Goal: Complete application form

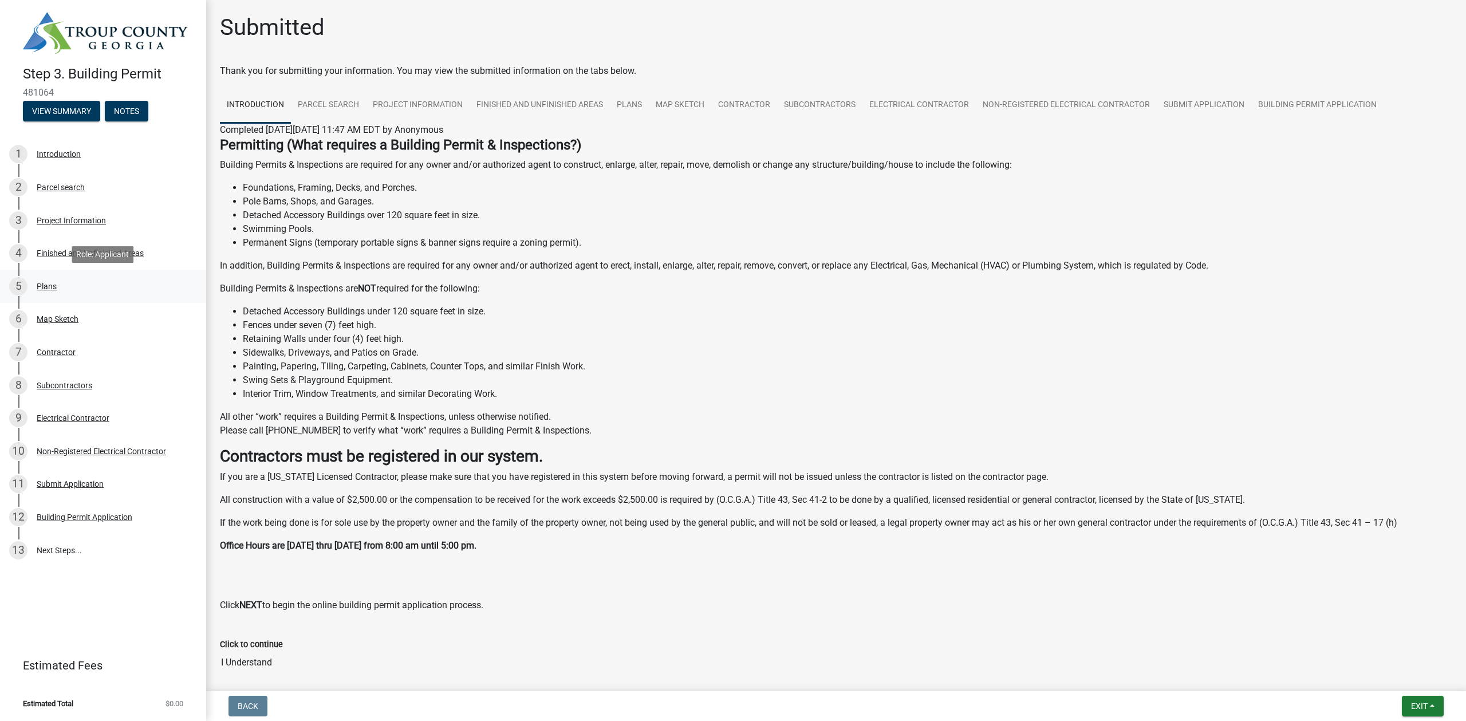
click at [44, 286] on div "Plans" at bounding box center [47, 286] width 20 height 8
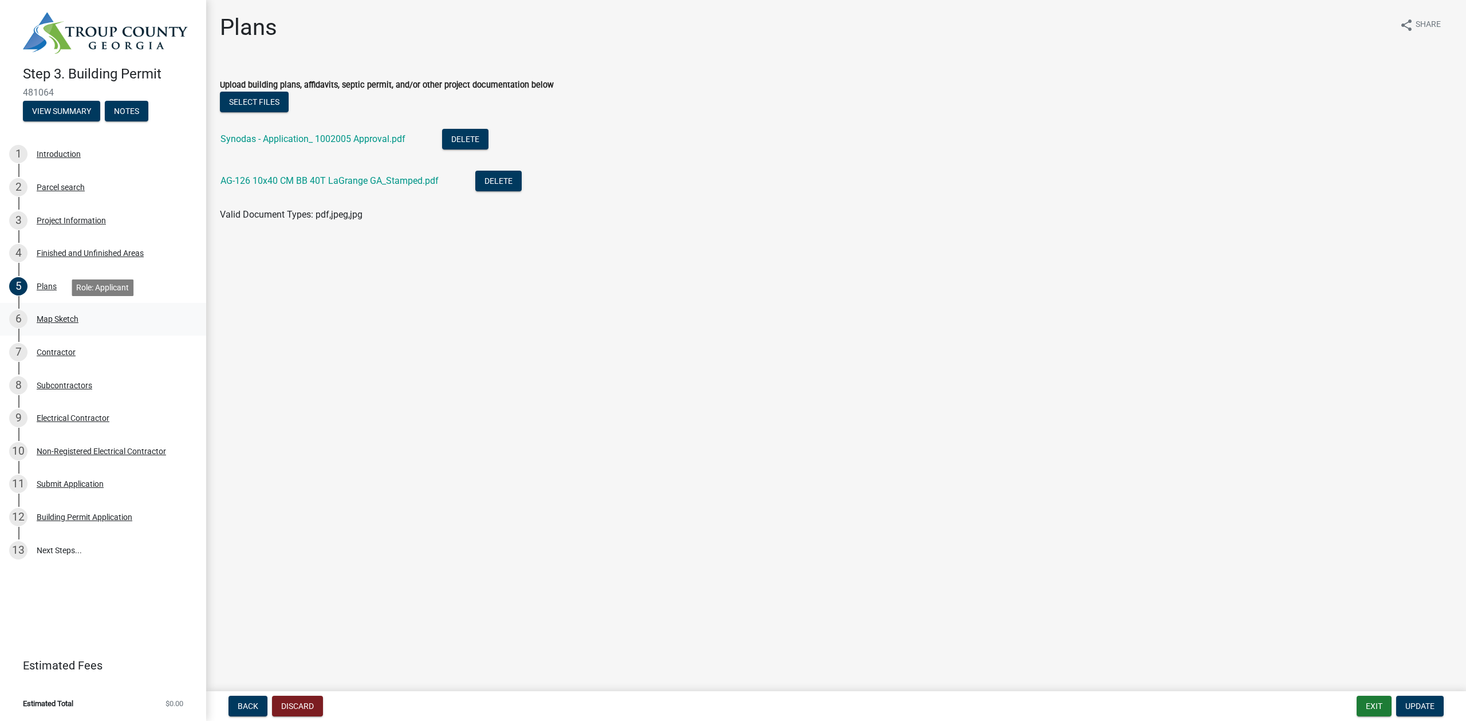
click at [74, 319] on div "Map Sketch" at bounding box center [58, 319] width 42 height 8
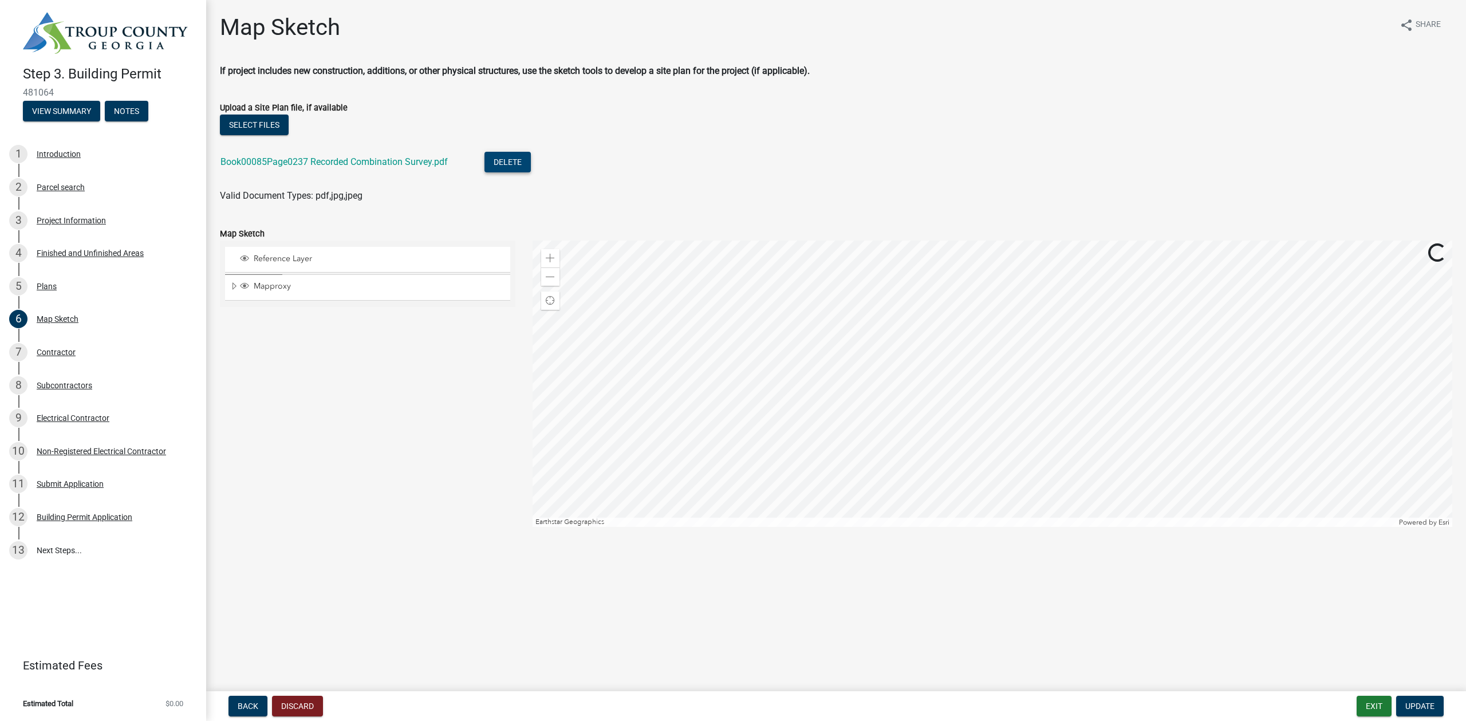
click at [510, 163] on button "Delete" at bounding box center [507, 162] width 46 height 21
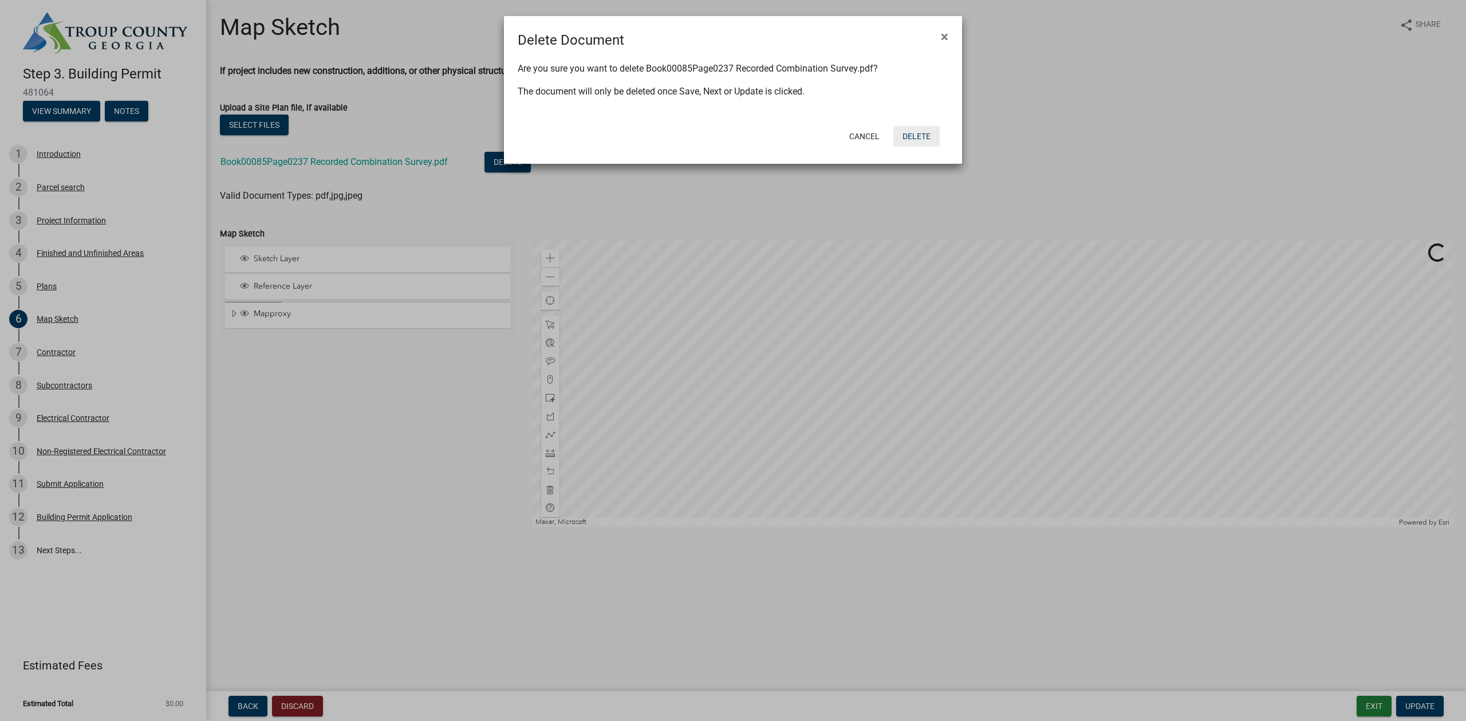
click at [913, 138] on button "Delete" at bounding box center [916, 136] width 46 height 21
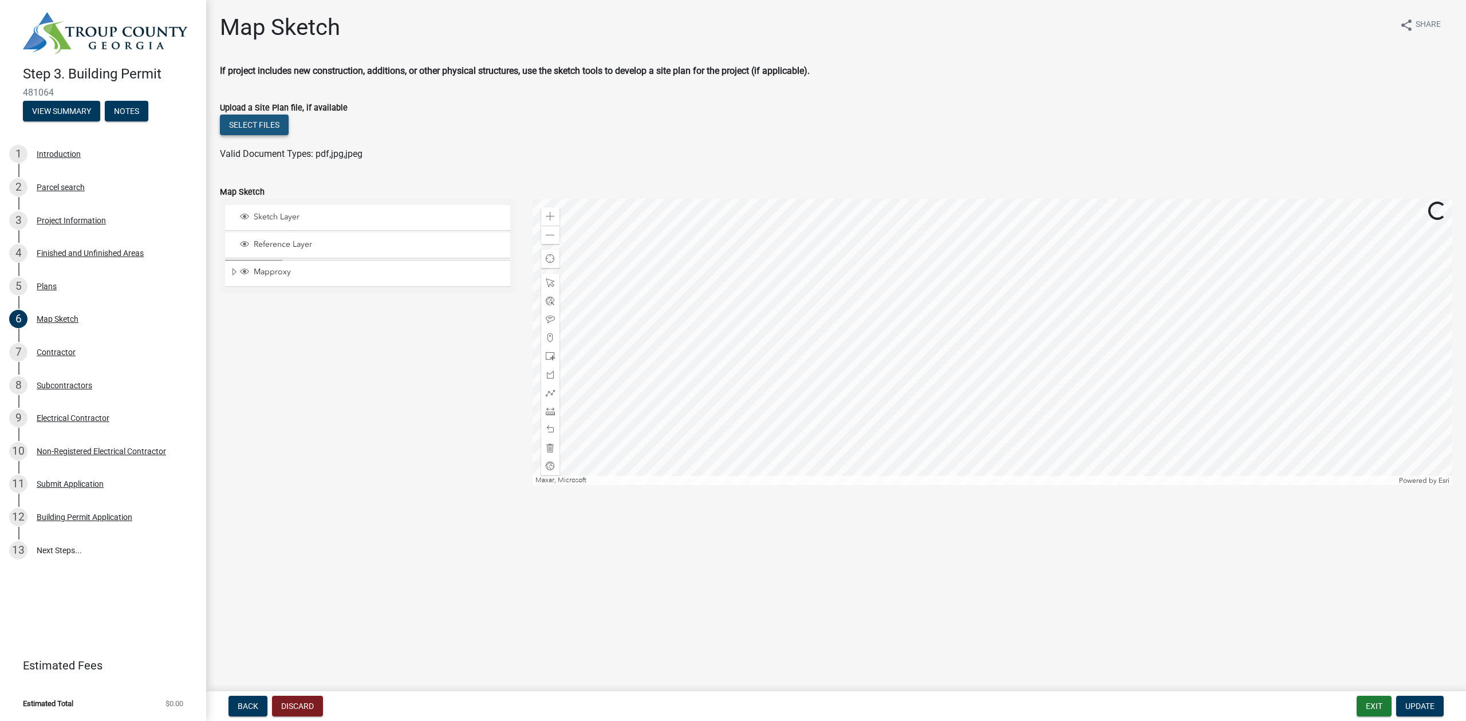
click at [264, 124] on button "Select files" at bounding box center [254, 124] width 69 height 21
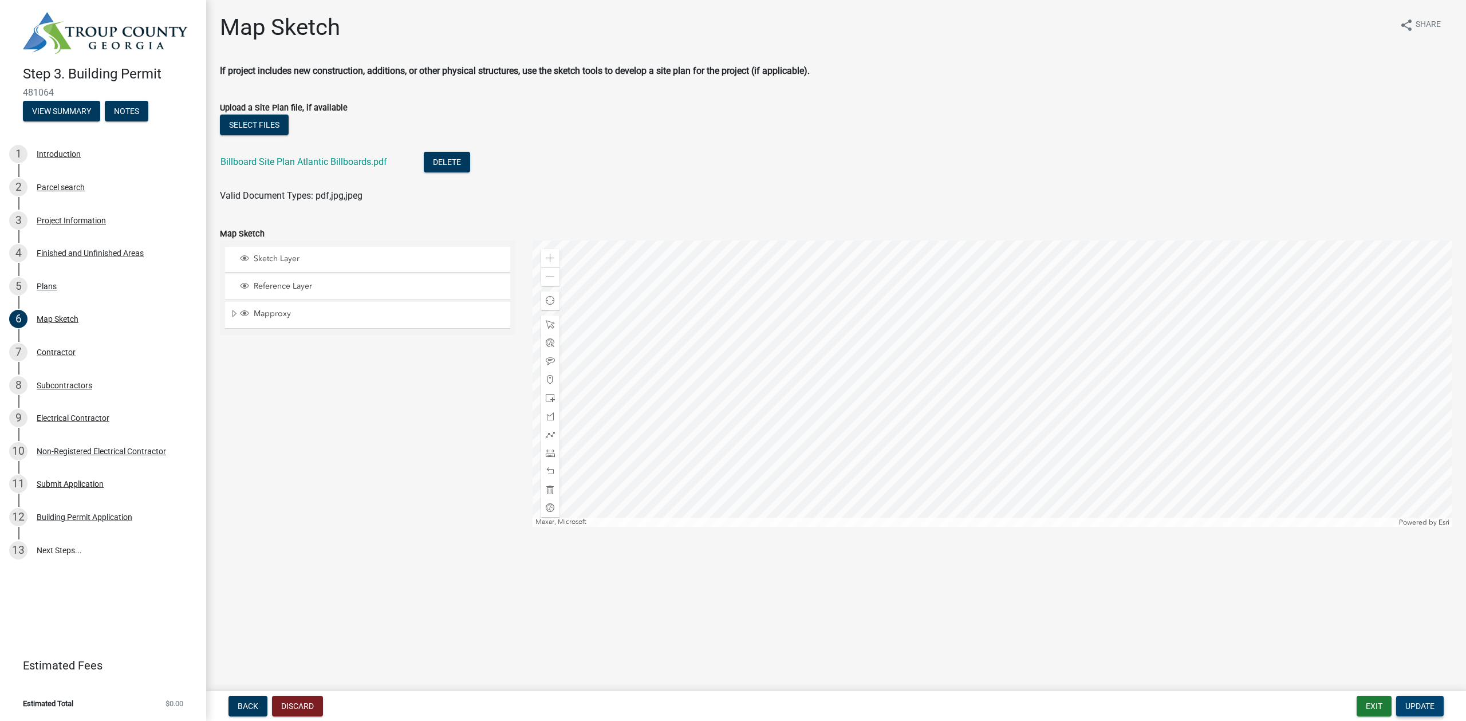
click at [1413, 712] on button "Update" at bounding box center [1420, 706] width 48 height 21
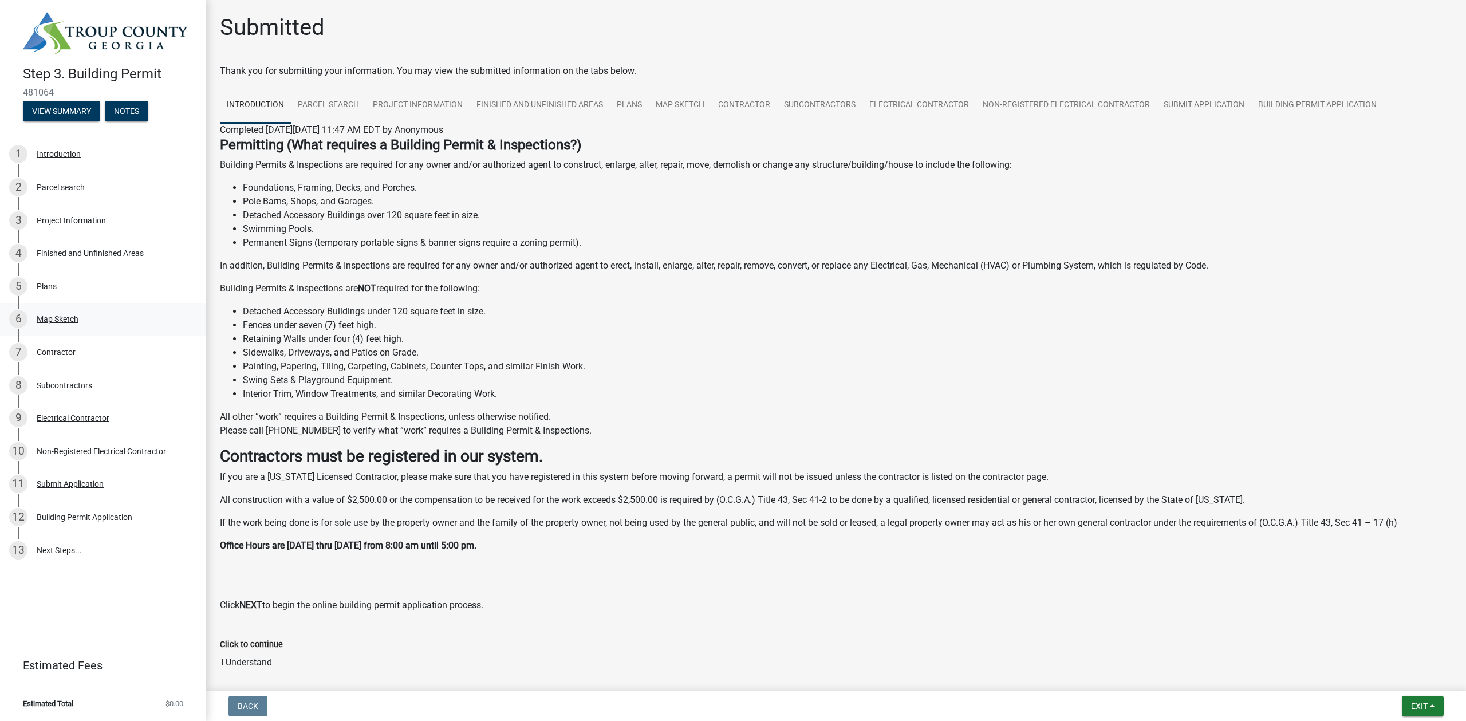
click at [52, 318] on div "Map Sketch" at bounding box center [58, 319] width 42 height 8
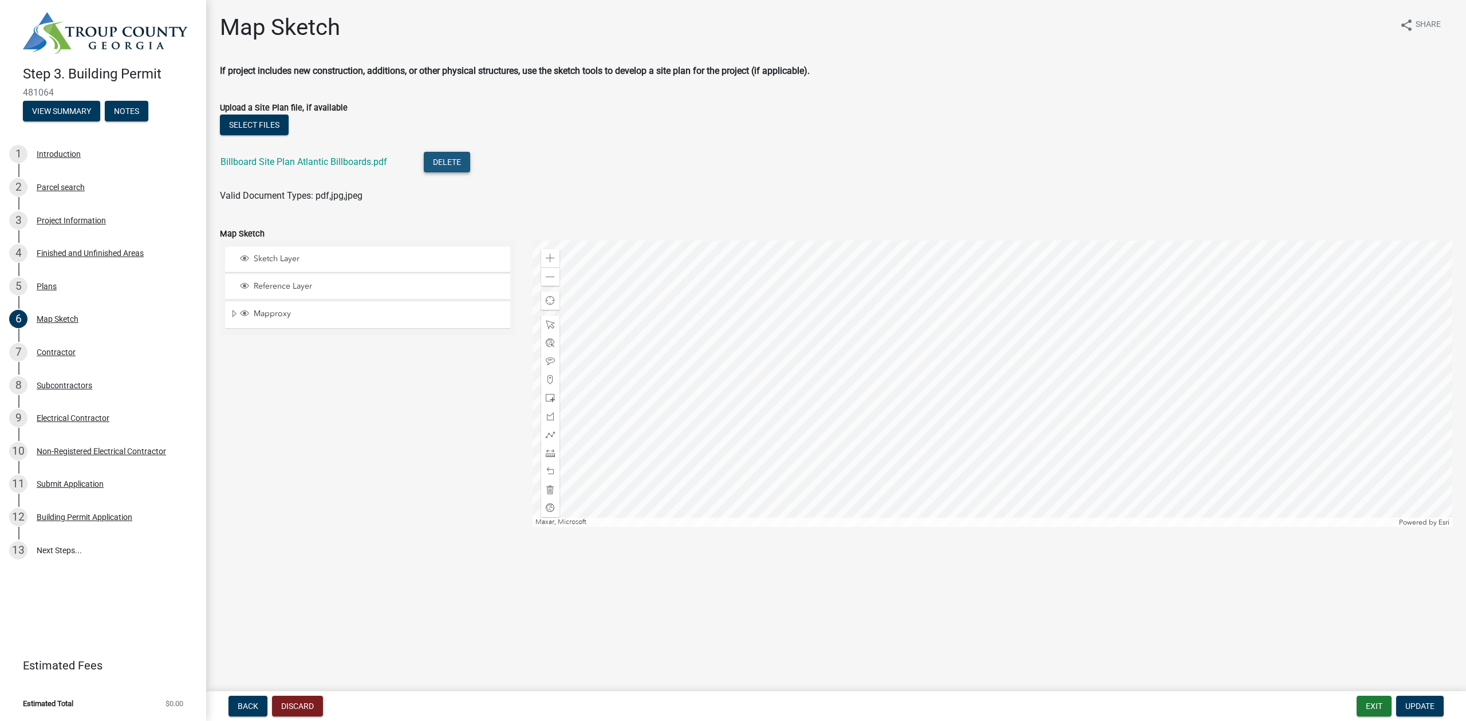
click at [454, 163] on button "Delete" at bounding box center [447, 162] width 46 height 21
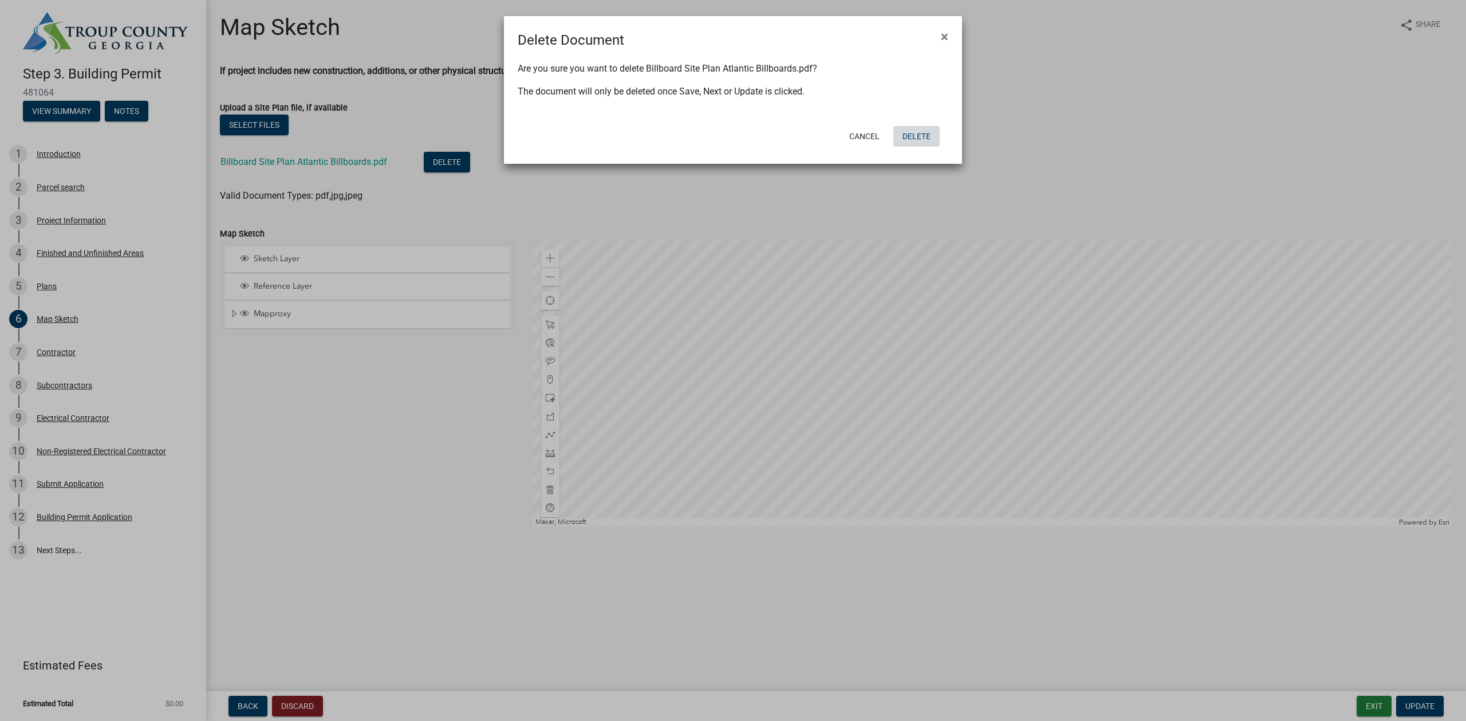
click at [913, 137] on button "Delete" at bounding box center [916, 136] width 46 height 21
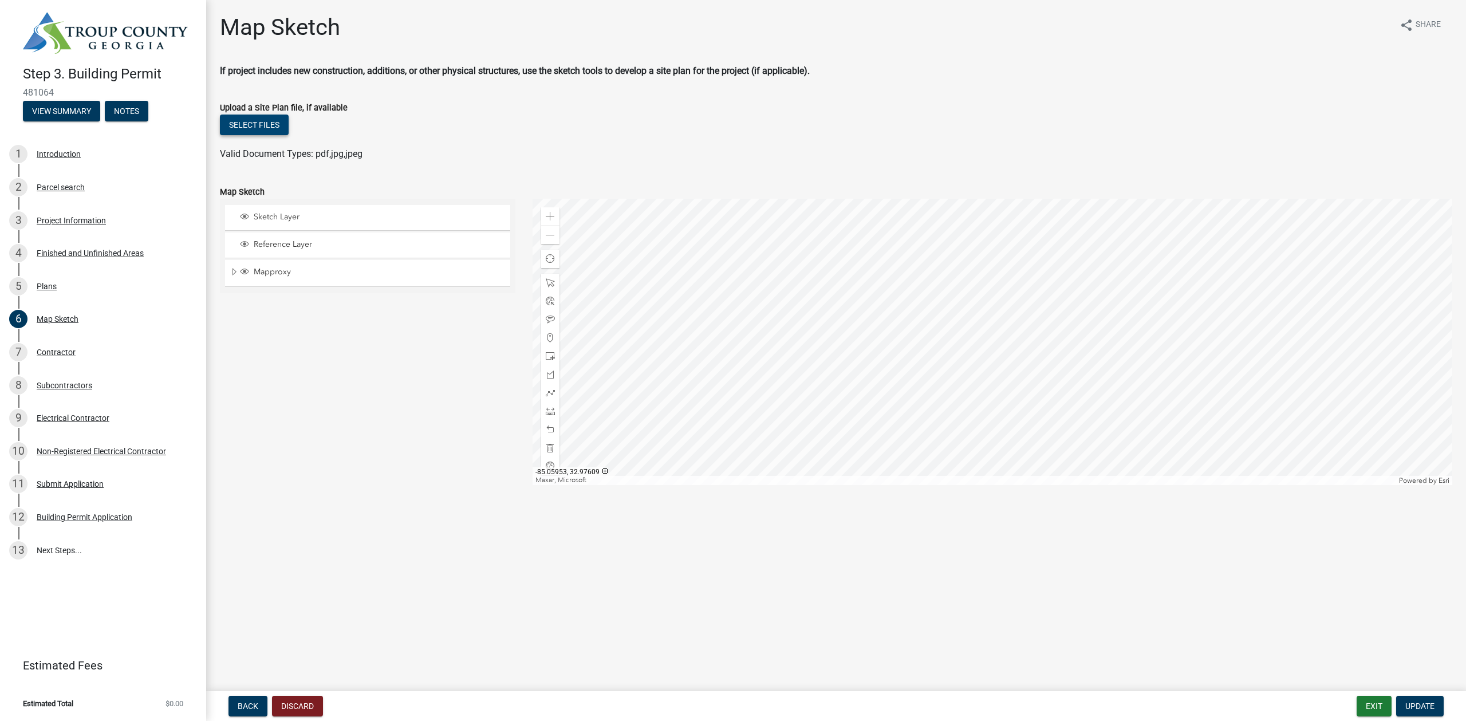
click at [257, 133] on button "Select files" at bounding box center [254, 124] width 69 height 21
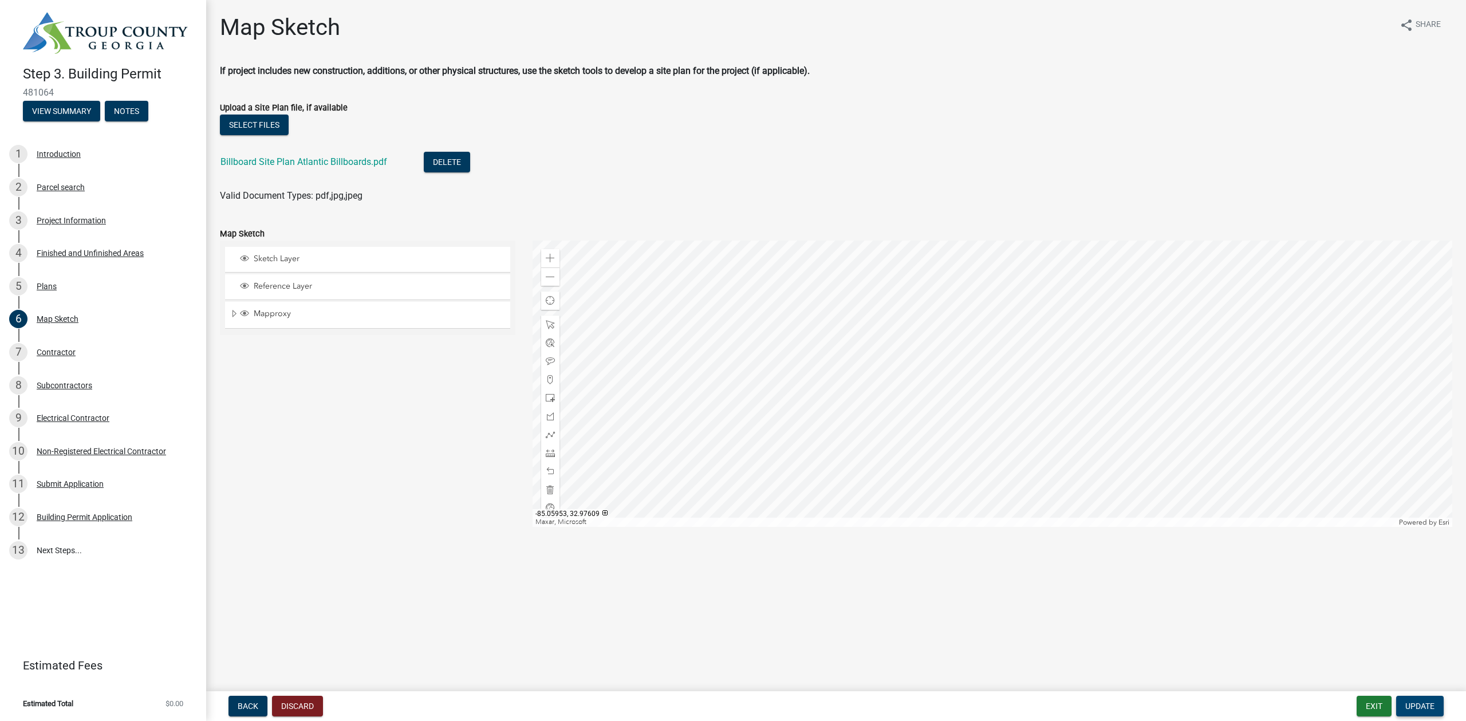
click at [1439, 704] on button "Update" at bounding box center [1420, 706] width 48 height 21
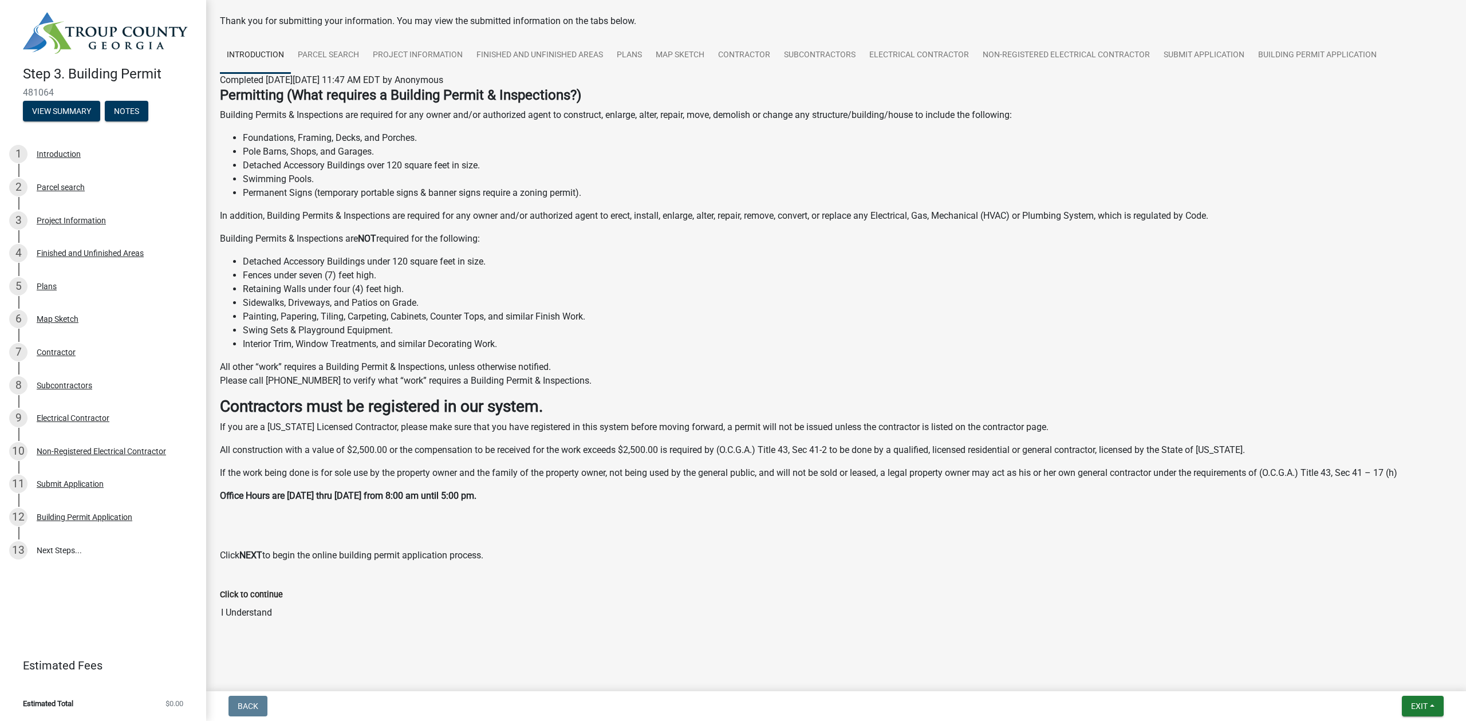
scroll to position [57, 0]
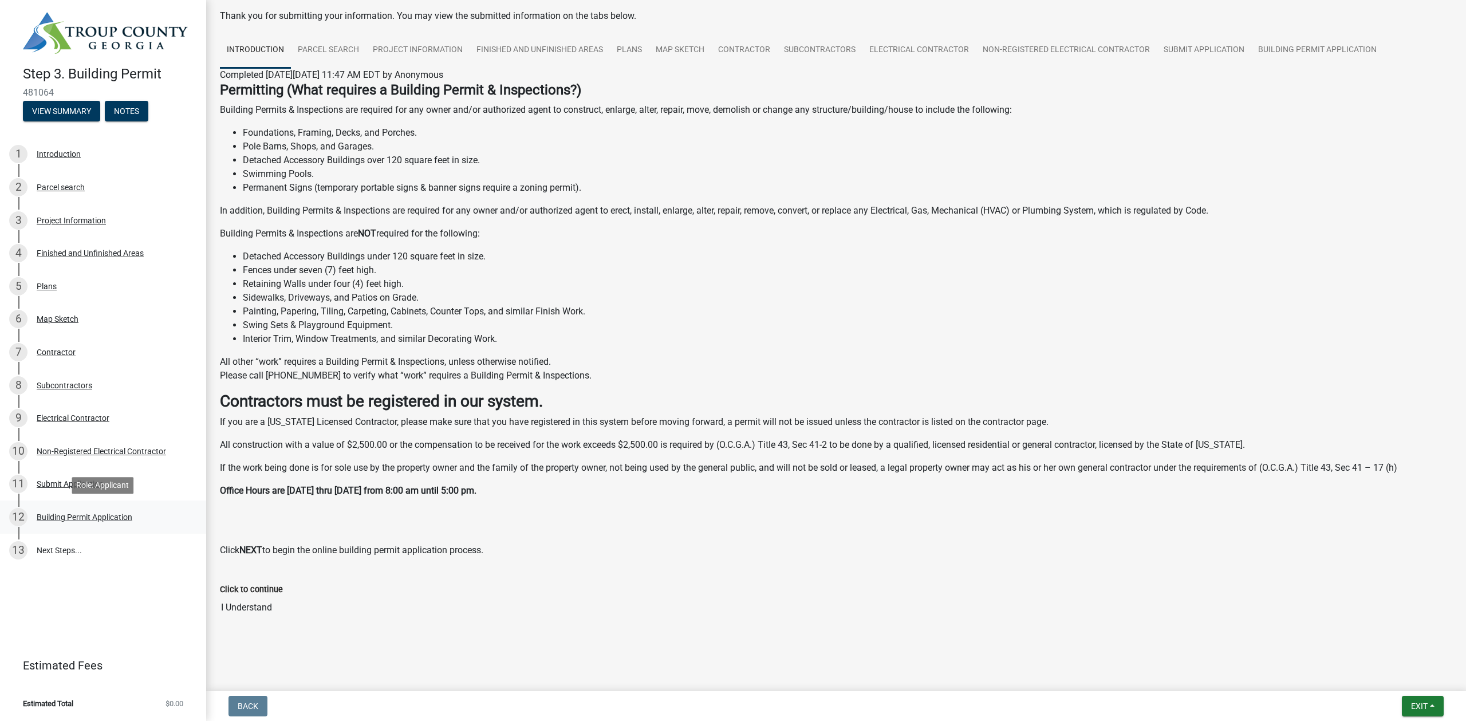
click at [45, 520] on div "Building Permit Application" at bounding box center [85, 517] width 96 height 8
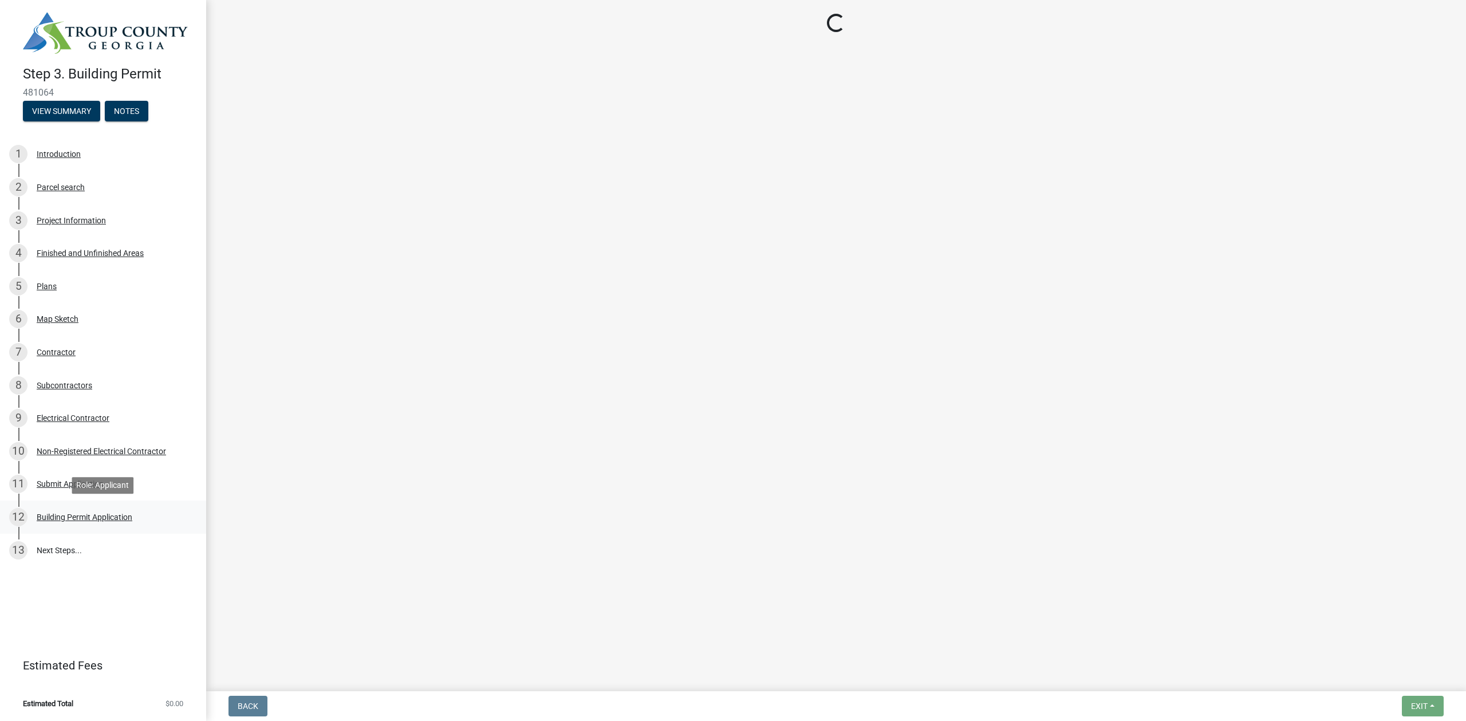
scroll to position [0, 0]
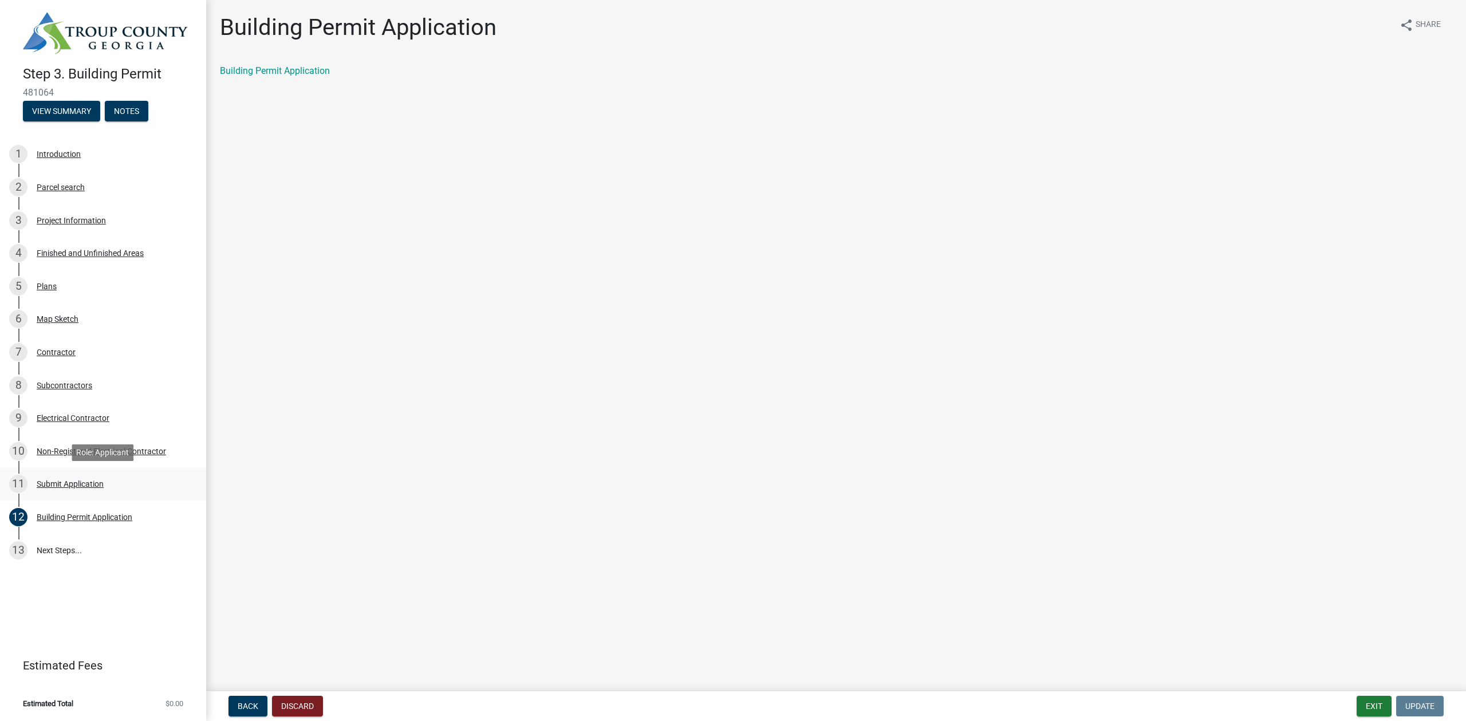
click at [54, 486] on div "Submit Application" at bounding box center [70, 484] width 67 height 8
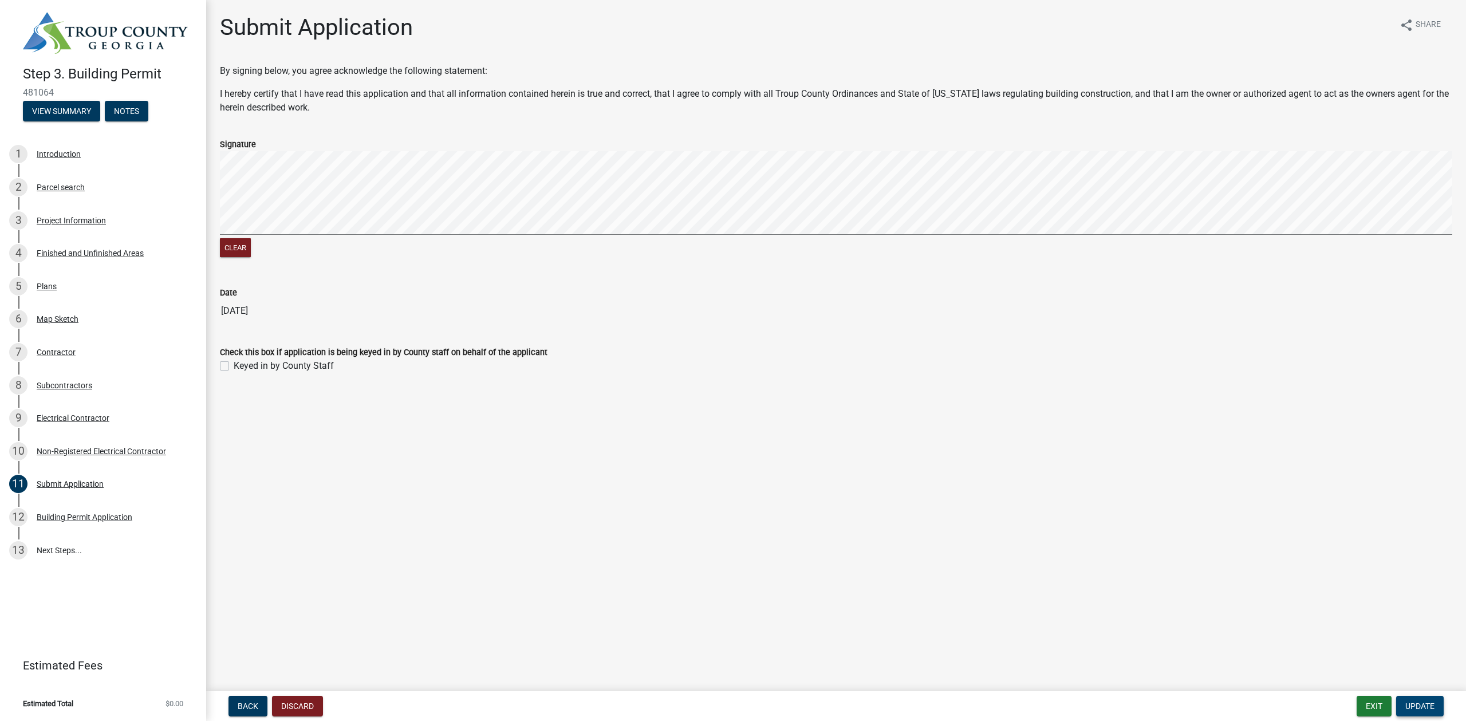
click at [1419, 711] on button "Update" at bounding box center [1420, 706] width 48 height 21
